Goal: Transaction & Acquisition: Subscribe to service/newsletter

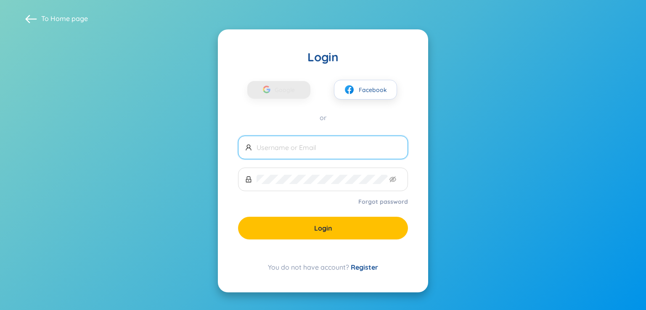
click at [321, 142] on span at bounding box center [323, 148] width 170 height 24
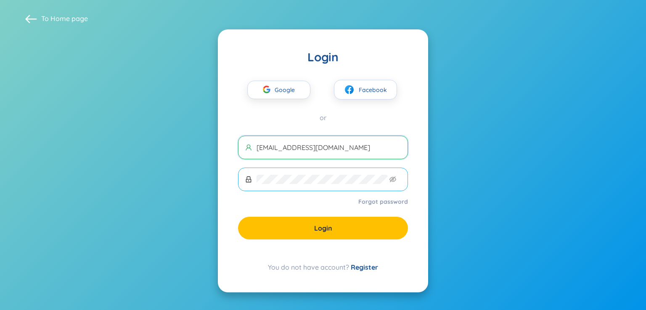
type input "[EMAIL_ADDRESS][DOMAIN_NAME]"
click at [392, 180] on icon "eye-invisible" at bounding box center [393, 179] width 7 height 7
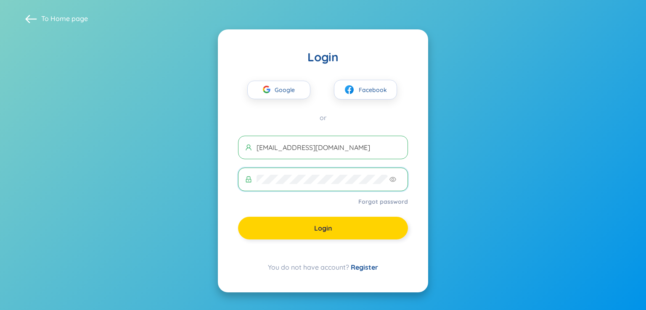
click at [362, 220] on button "Login" at bounding box center [323, 228] width 170 height 23
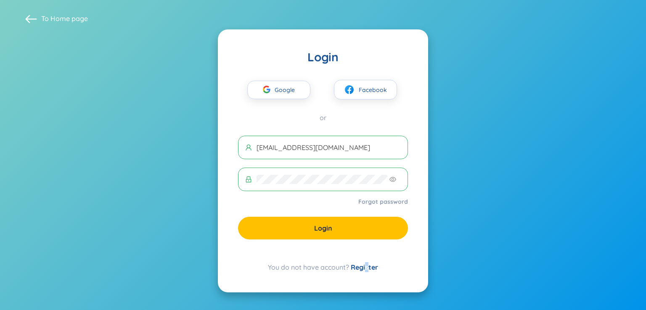
click at [367, 265] on div "Login Google Facebook or [EMAIL_ADDRESS][DOMAIN_NAME] Forgot password Login You…" at bounding box center [323, 160] width 210 height 263
click at [359, 266] on link "Register" at bounding box center [364, 267] width 27 height 8
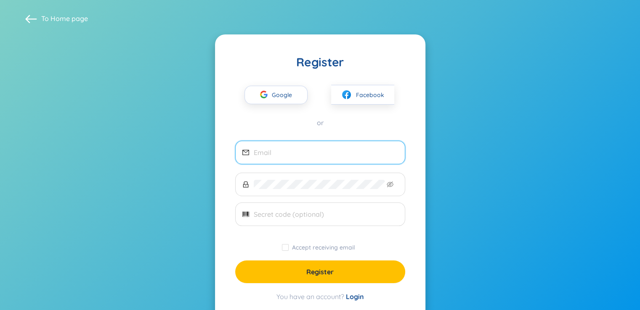
type input "[EMAIL_ADDRESS][DOMAIN_NAME]"
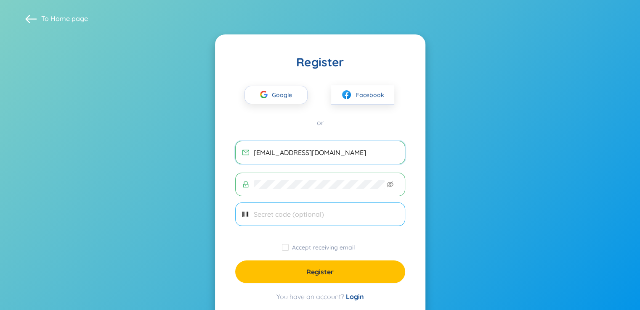
click at [335, 214] on input "text" at bounding box center [326, 214] width 144 height 9
type input "h"
type input "tolahuongnehe"
click at [288, 244] on input "Accept receiving email" at bounding box center [285, 247] width 7 height 7
checkbox input "true"
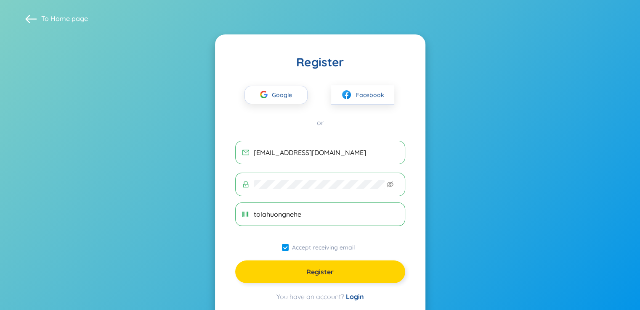
click at [302, 272] on button "Register" at bounding box center [320, 272] width 170 height 23
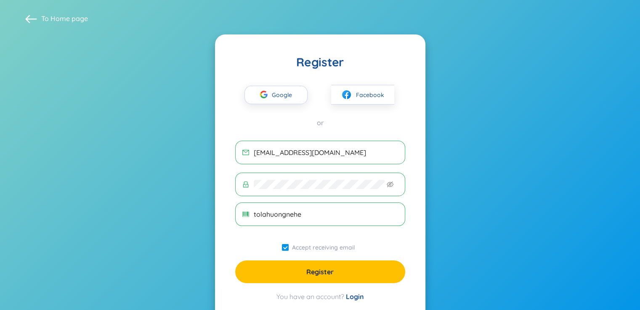
click at [315, 211] on input "tolahuongnehe" at bounding box center [326, 214] width 144 height 9
type input "t"
click at [390, 185] on icon "eye-invisible" at bounding box center [390, 184] width 7 height 7
click at [273, 218] on input "text" at bounding box center [326, 214] width 144 height 9
type input "tolahuongnehe"
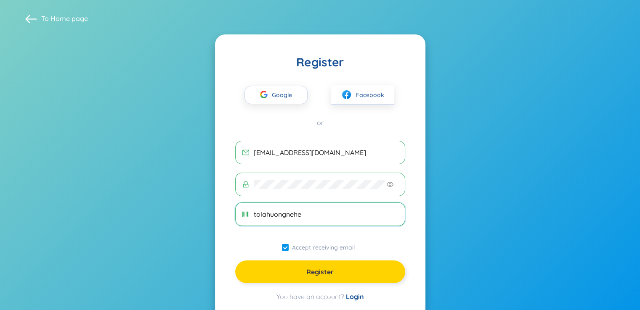
click at [337, 281] on button "Register" at bounding box center [320, 272] width 170 height 23
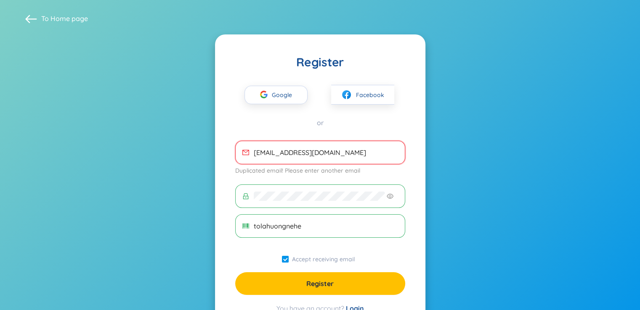
click at [337, 203] on span at bounding box center [320, 197] width 170 height 24
click at [336, 162] on span "[EMAIL_ADDRESS][DOMAIN_NAME]" at bounding box center [320, 153] width 170 height 24
click at [292, 99] on span "Google" at bounding box center [284, 95] width 24 height 18
